Goal: Task Accomplishment & Management: Manage account settings

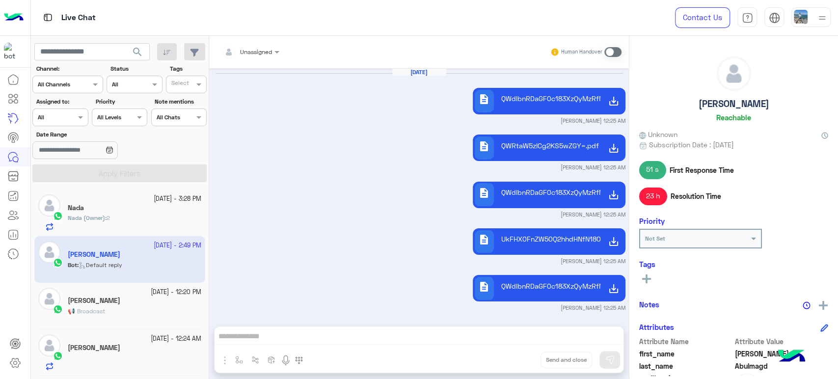
scroll to position [4433, 0]
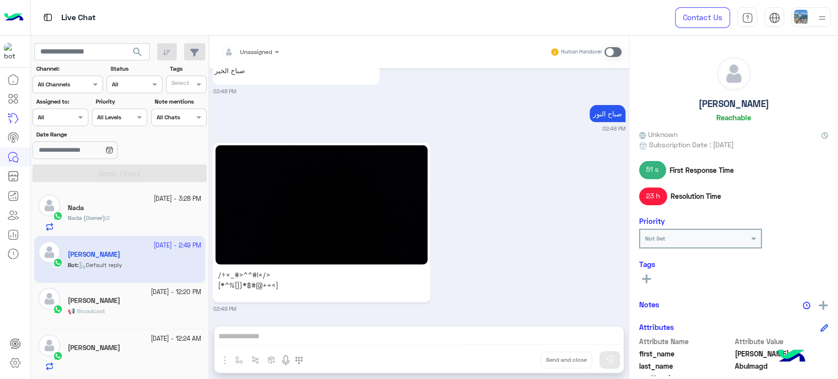
click at [787, 354] on img at bounding box center [791, 357] width 34 height 34
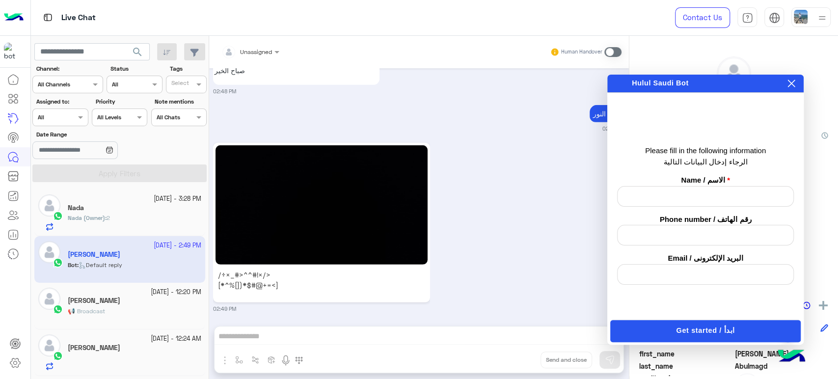
click at [789, 85] on icon at bounding box center [791, 83] width 7 height 7
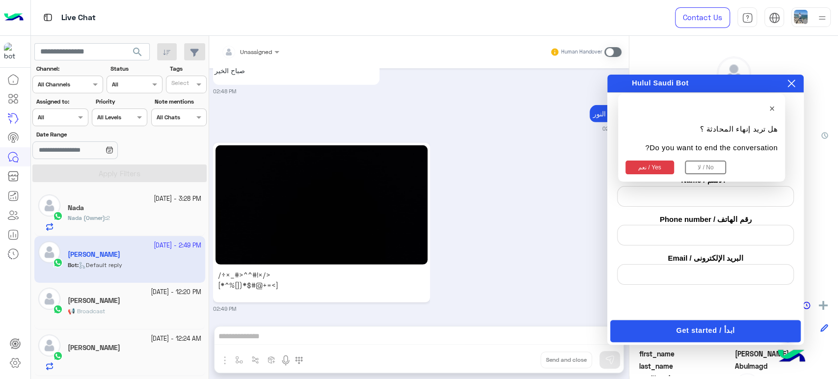
click at [653, 166] on button "نعم / Yes" at bounding box center [649, 168] width 49 height 14
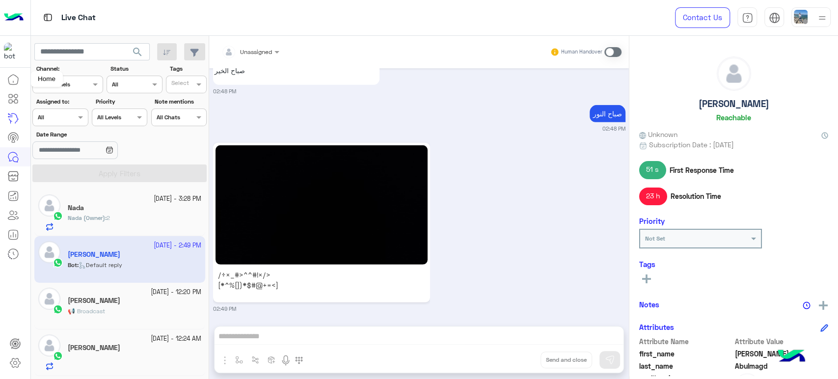
click at [13, 82] on icon at bounding box center [13, 81] width 0 height 1
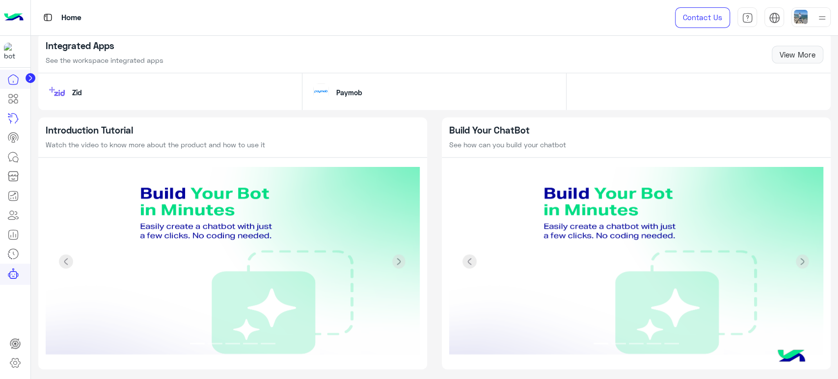
scroll to position [762, 0]
click at [13, 365] on icon at bounding box center [15, 363] width 12 height 12
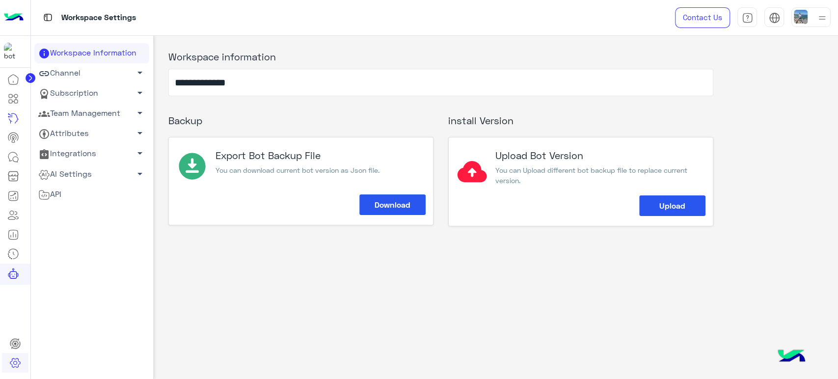
click at [90, 115] on link "Team Management arrow_drop_down" at bounding box center [91, 114] width 115 height 20
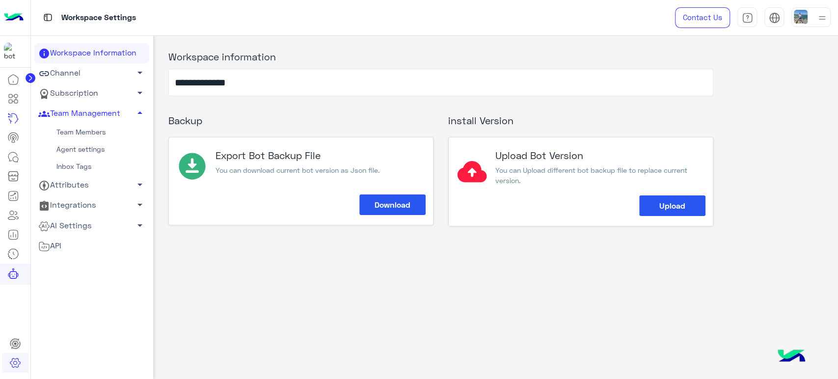
click at [101, 101] on link "Subscription arrow_drop_down" at bounding box center [91, 93] width 115 height 20
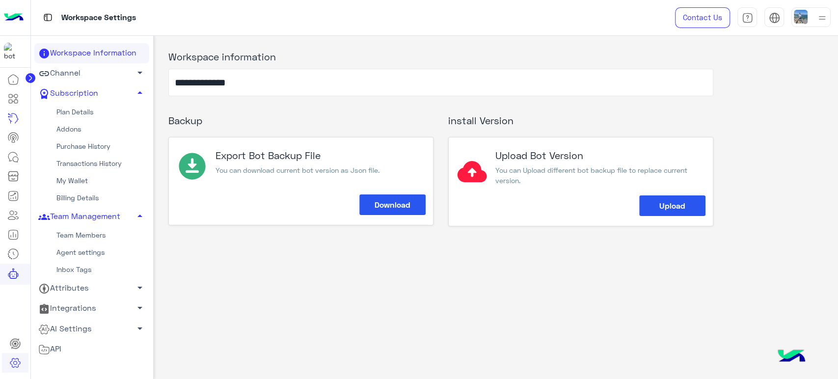
click at [85, 129] on link "Addons" at bounding box center [91, 129] width 115 height 17
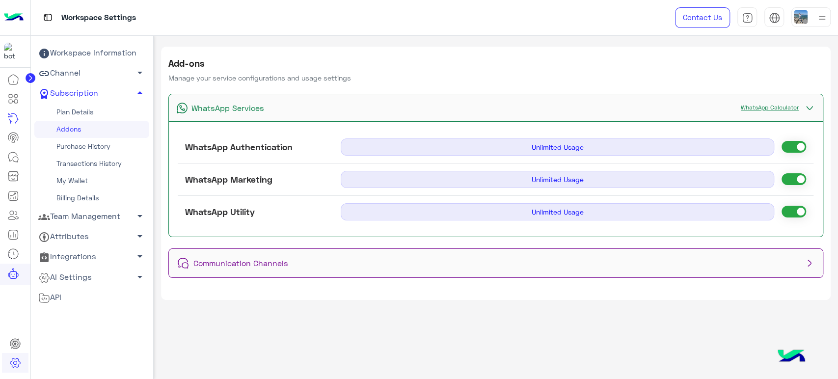
click at [745, 256] on div "Communication Channels" at bounding box center [496, 263] width 654 height 28
